Goal: Task Accomplishment & Management: Use online tool/utility

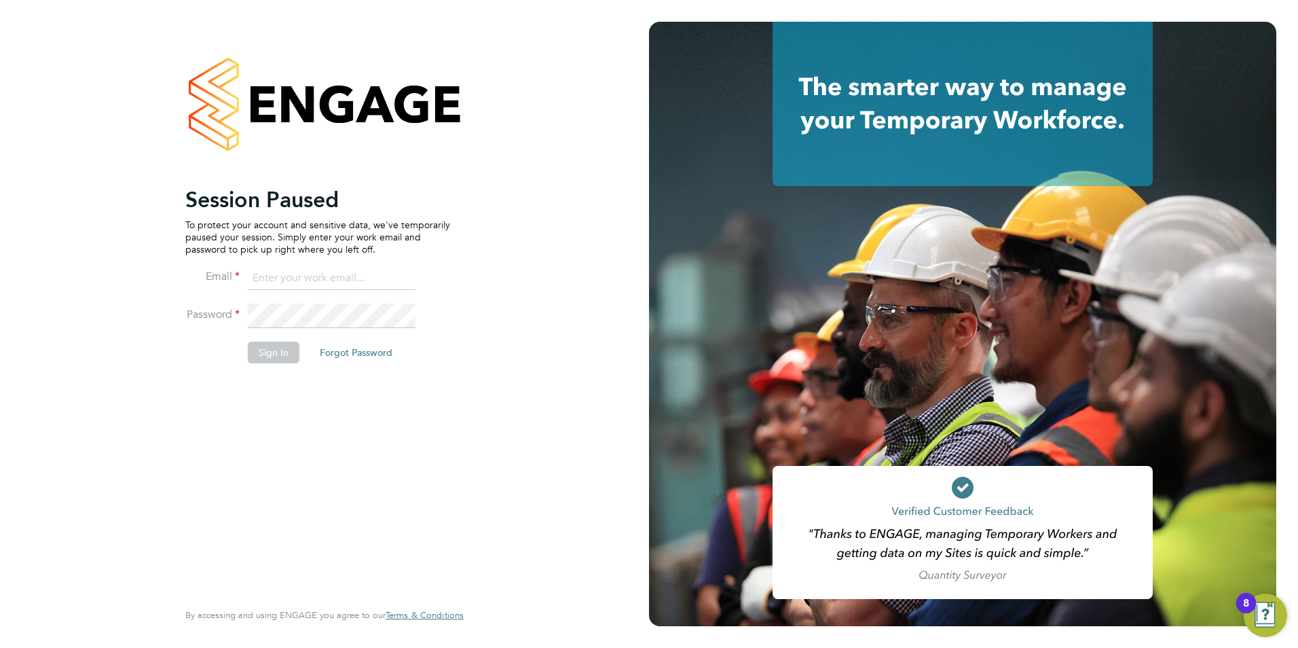
type input "[EMAIL_ADDRESS][DOMAIN_NAME]"
click at [290, 353] on button "Sign In" at bounding box center [274, 352] width 52 height 22
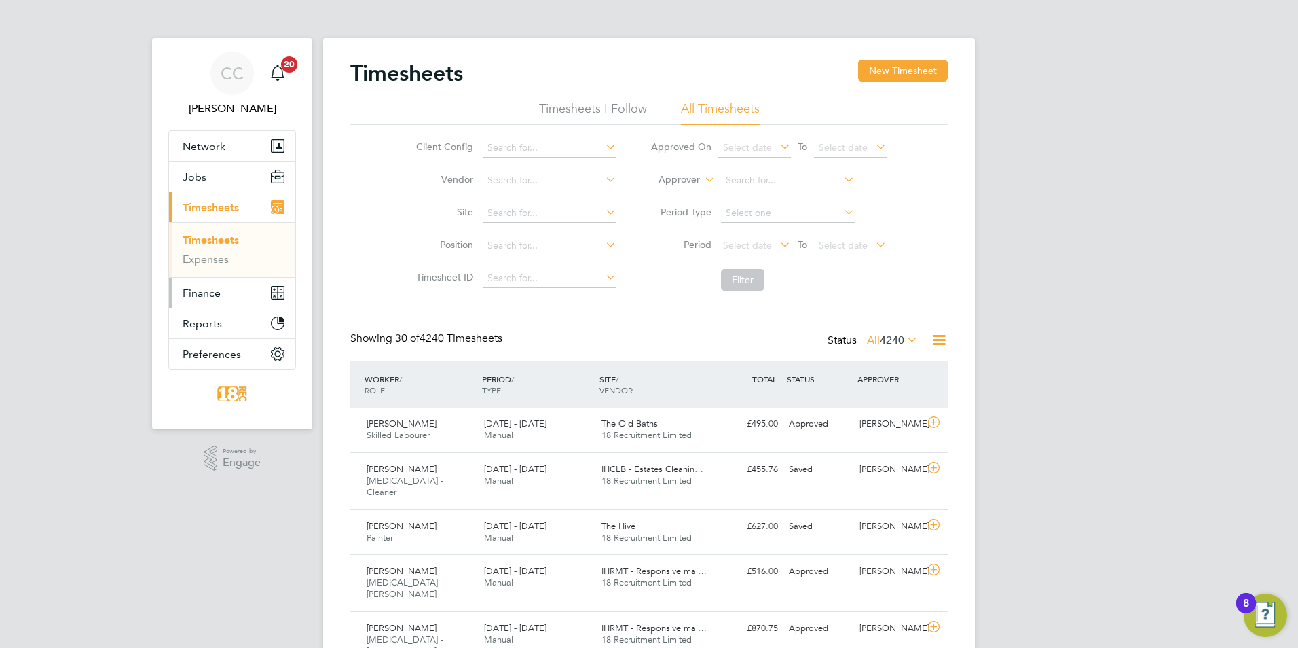
click at [189, 300] on button "Finance" at bounding box center [232, 293] width 126 height 30
click at [233, 272] on link "Invoices & Credit Notes" at bounding box center [225, 277] width 85 height 26
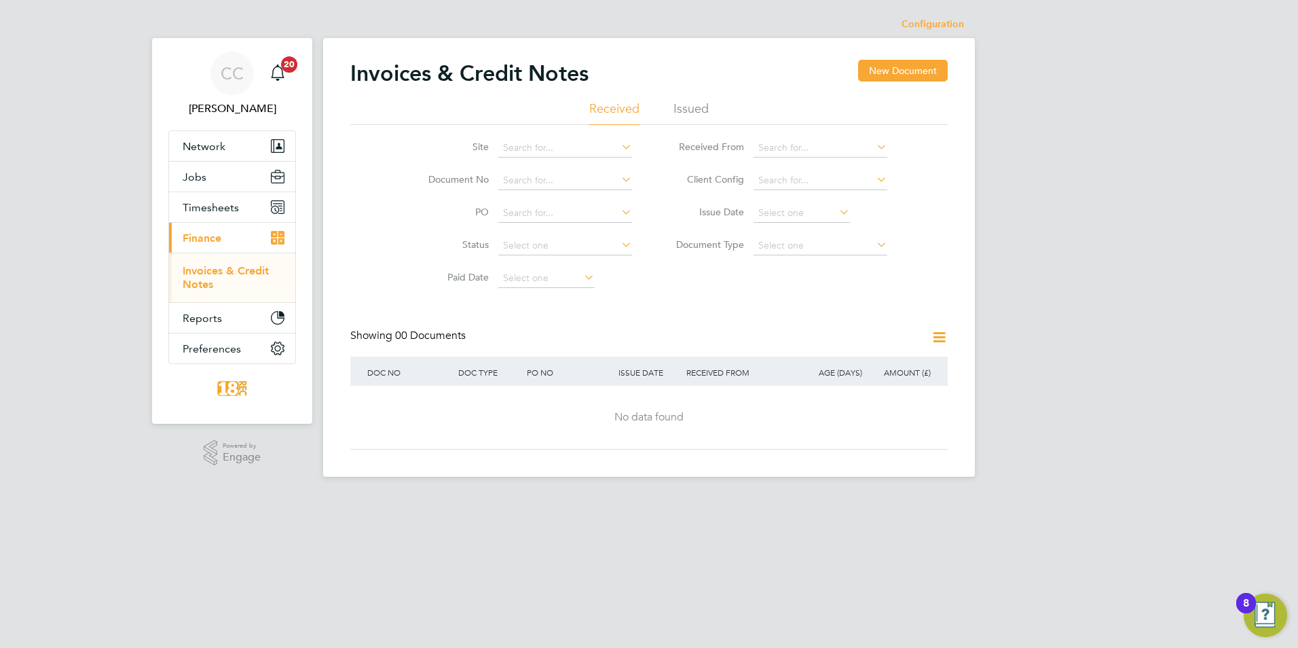
click at [688, 104] on li "Issued" at bounding box center [690, 112] width 35 height 24
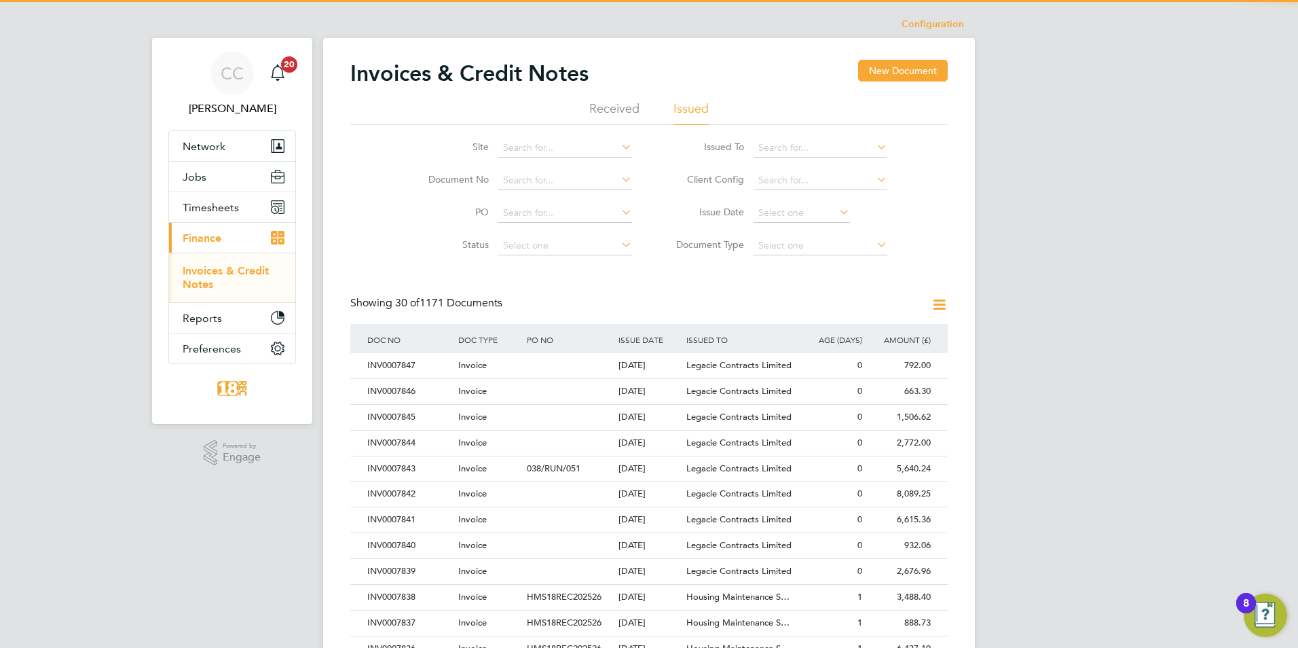
click at [934, 303] on icon at bounding box center [939, 304] width 17 height 17
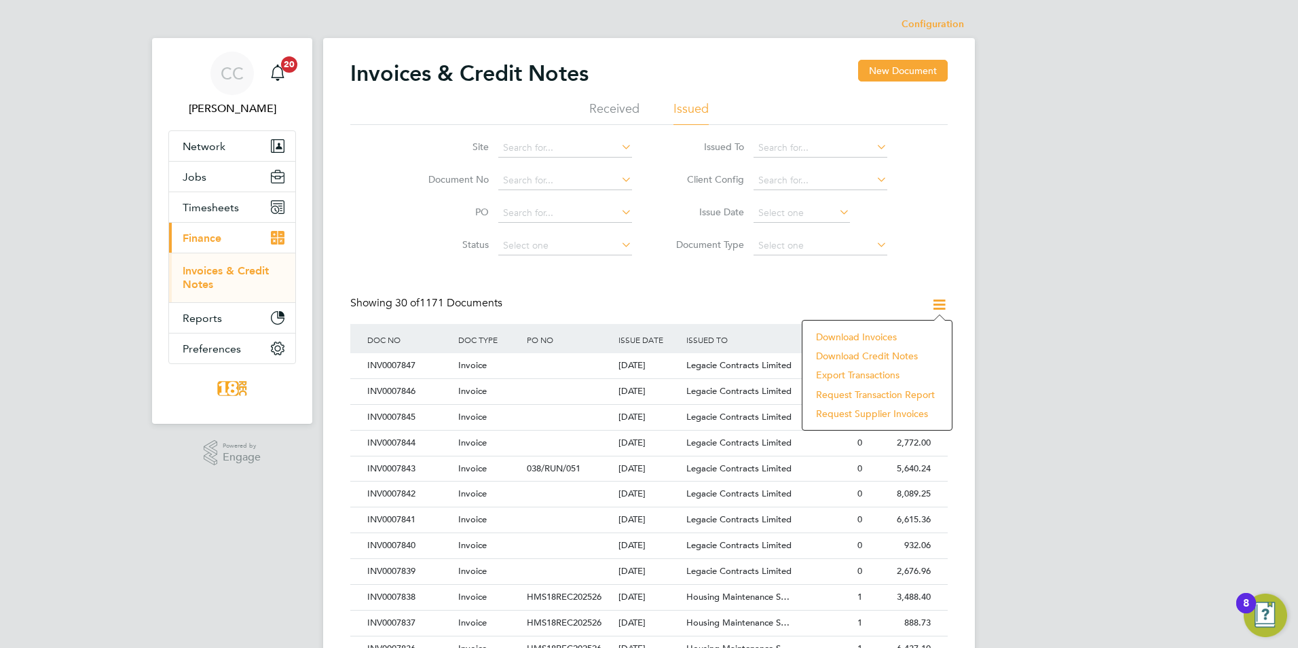
click at [897, 335] on li "Download invoices" at bounding box center [877, 336] width 136 height 19
